Goal: Task Accomplishment & Management: Use online tool/utility

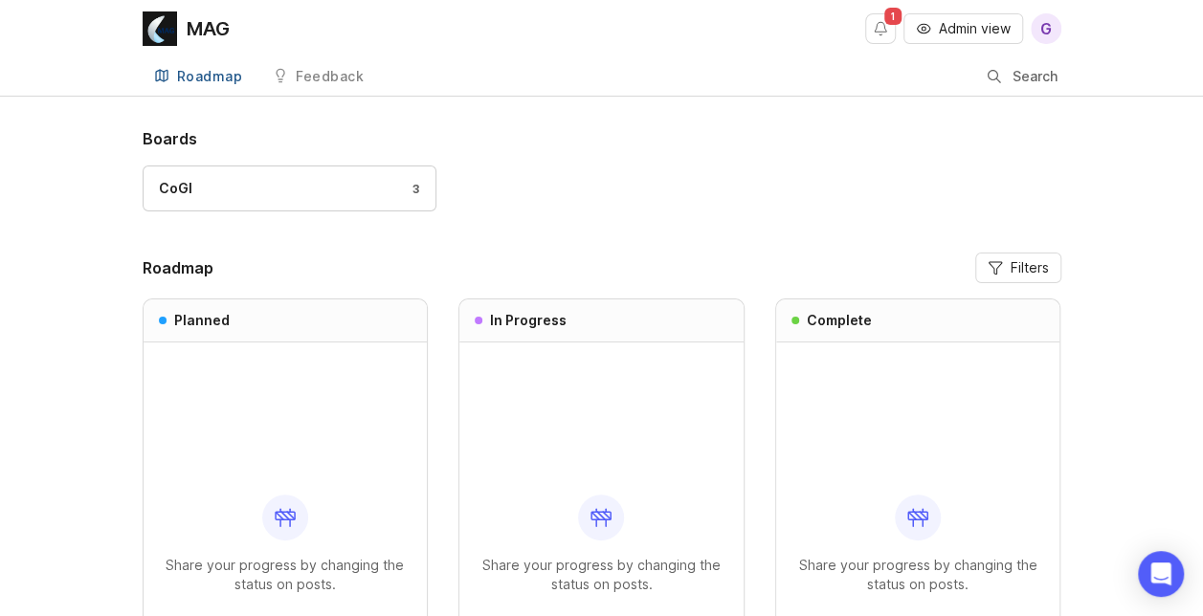
click at [975, 22] on span "Admin view" at bounding box center [975, 28] width 72 height 19
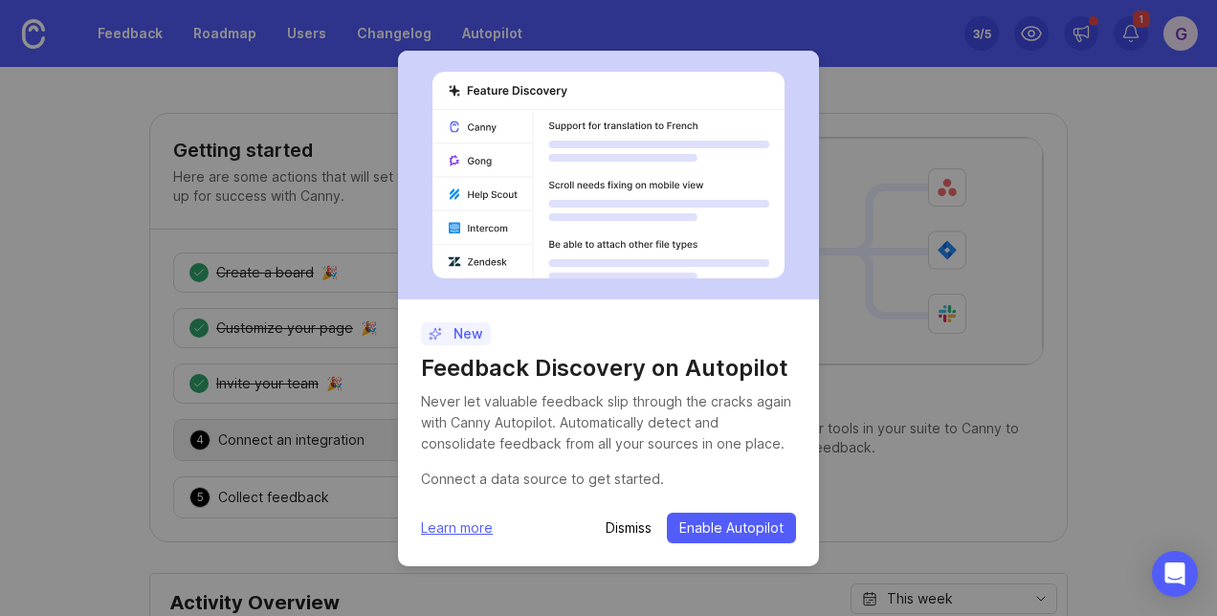
click at [634, 521] on p "Dismiss" at bounding box center [629, 528] width 46 height 19
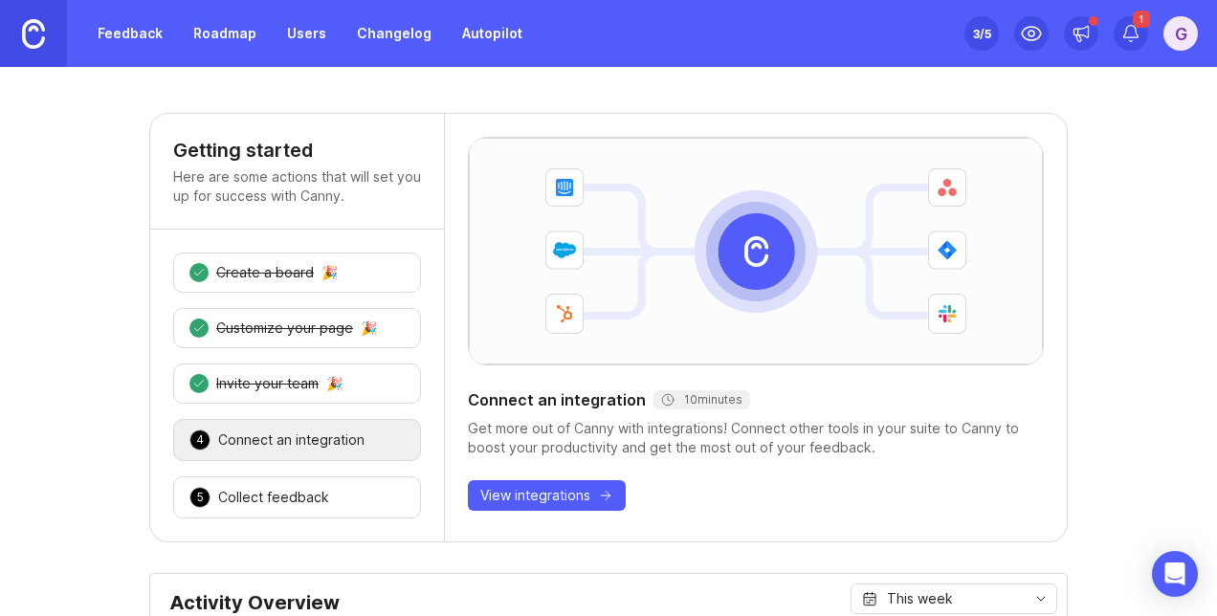
click at [269, 333] on div "Customize your page" at bounding box center [284, 328] width 137 height 19
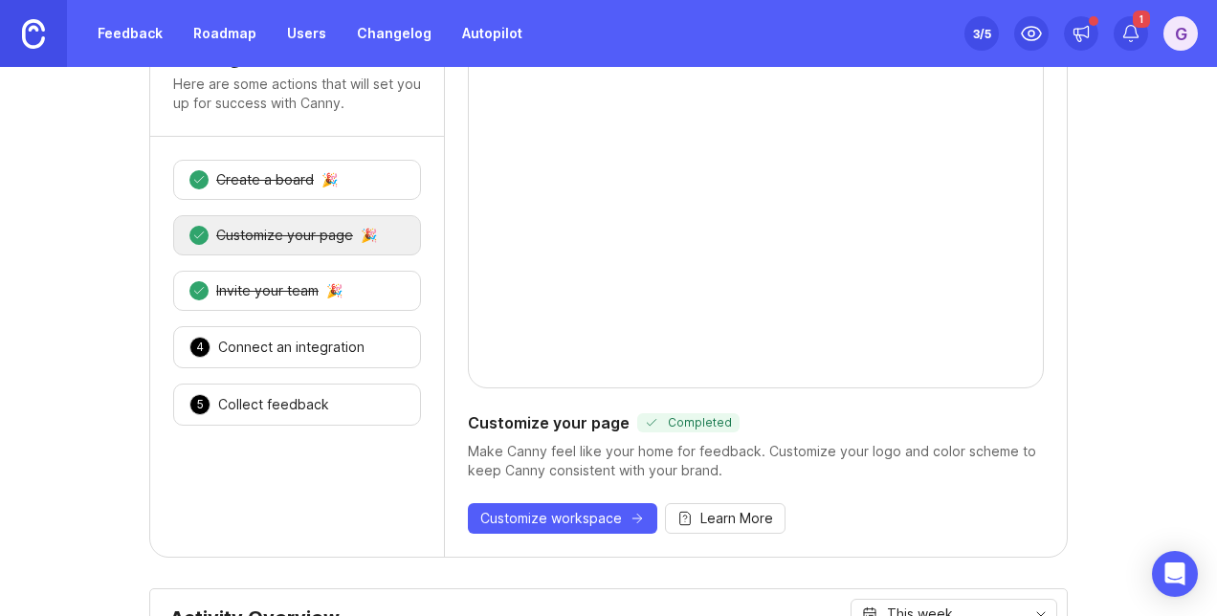
scroll to position [96, 0]
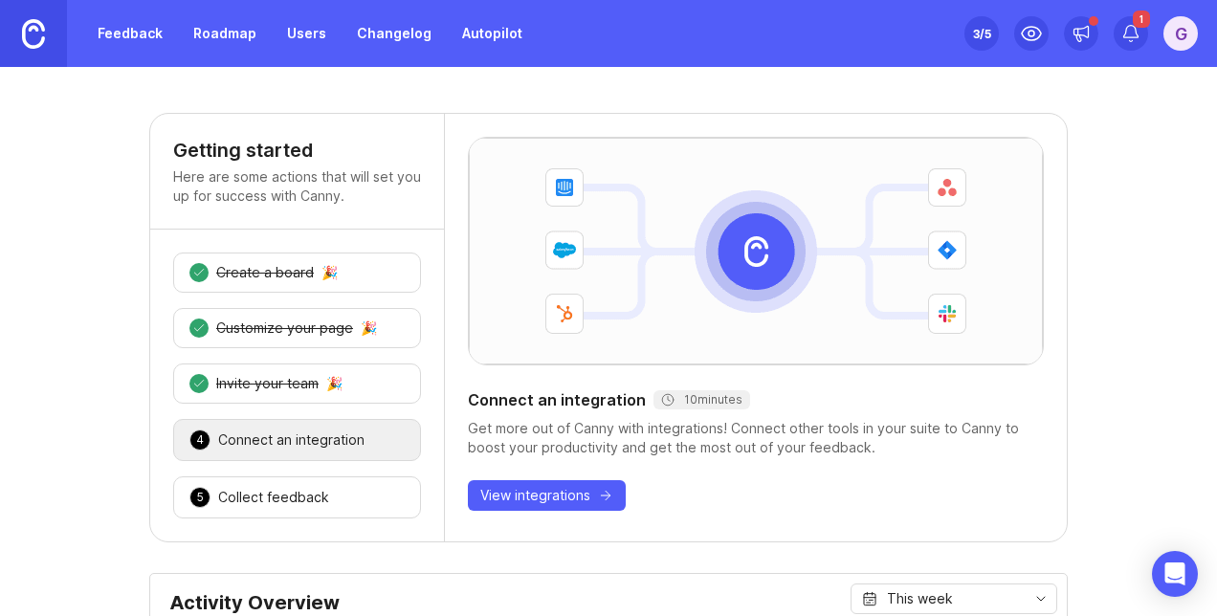
click at [136, 38] on link "Feedback" at bounding box center [130, 33] width 88 height 34
click at [262, 501] on div "Collect feedback" at bounding box center [273, 497] width 111 height 19
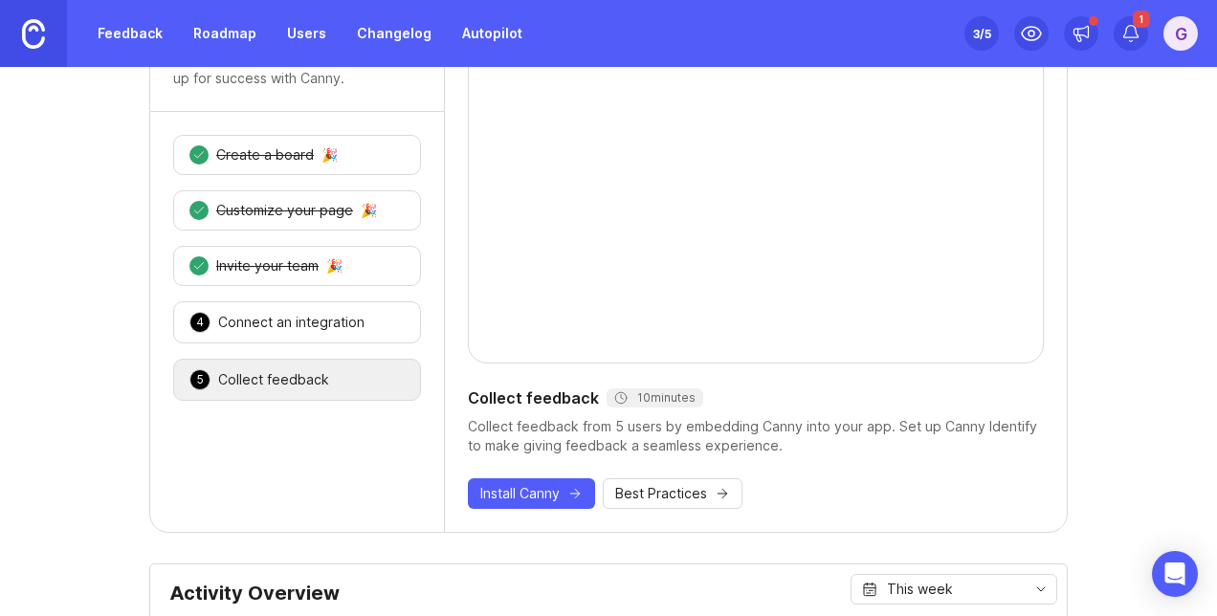
scroll to position [117, 0]
click at [538, 489] on span "Install Canny" at bounding box center [519, 494] width 79 height 19
